Goal: Navigation & Orientation: Understand site structure

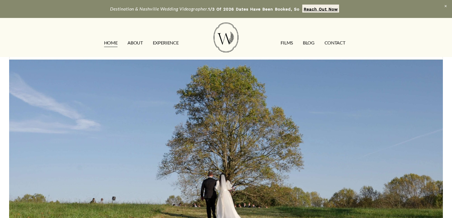
click at [137, 45] on link "ABOUT" at bounding box center [135, 42] width 15 height 9
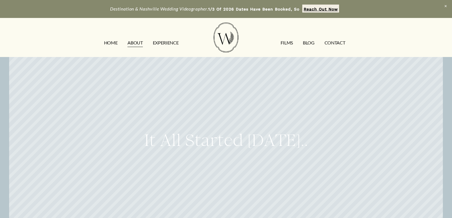
drag, startPoint x: 332, startPoint y: 184, endPoint x: 284, endPoint y: 97, distance: 98.8
click at [162, 41] on link "EXPERIENCE" at bounding box center [166, 42] width 26 height 9
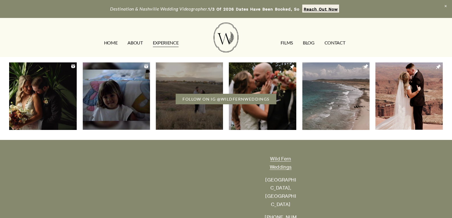
scroll to position [1281, 0]
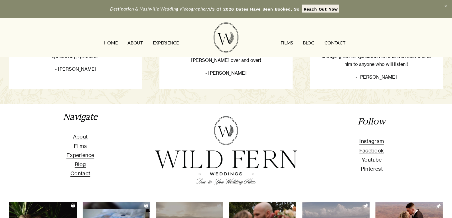
drag, startPoint x: 322, startPoint y: 199, endPoint x: 297, endPoint y: 148, distance: 56.8
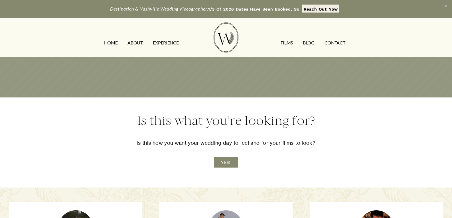
drag, startPoint x: 294, startPoint y: 170, endPoint x: 269, endPoint y: 128, distance: 49.1
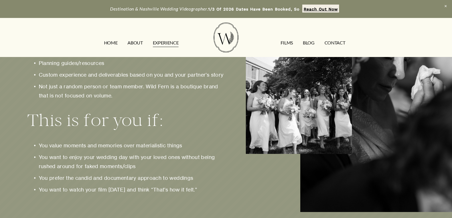
drag, startPoint x: 264, startPoint y: 147, endPoint x: 249, endPoint y: 132, distance: 21.0
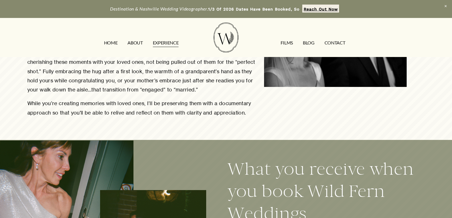
drag, startPoint x: 238, startPoint y: 175, endPoint x: 191, endPoint y: 124, distance: 68.6
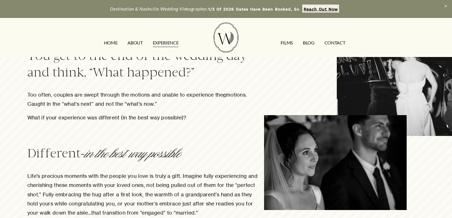
scroll to position [0, 0]
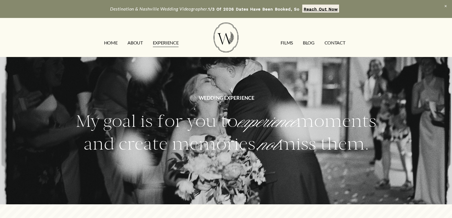
drag, startPoint x: 218, startPoint y: 163, endPoint x: 187, endPoint y: 119, distance: 53.8
click at [112, 40] on link "HOME" at bounding box center [111, 42] width 14 height 9
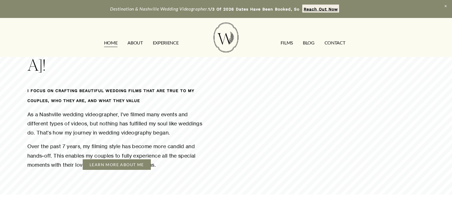
scroll to position [628, 0]
